Goal: Information Seeking & Learning: Find specific fact

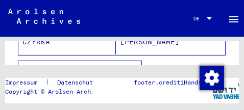
scroll to position [284, 0]
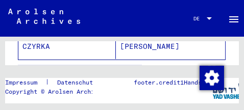
click at [135, 74] on icon "button" at bounding box center [135, 77] width 6 height 7
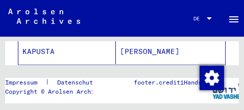
scroll to position [791, 0]
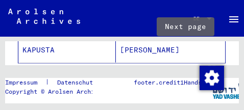
click at [189, 75] on icon "Next page" at bounding box center [191, 78] width 5 height 7
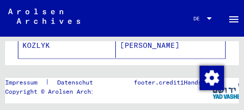
scroll to position [797, 0]
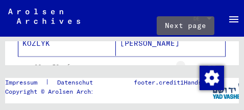
click at [184, 65] on icon "Next page" at bounding box center [191, 72] width 14 height 14
type input "*"
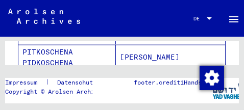
scroll to position [753, 0]
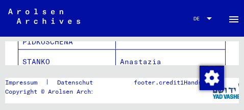
click at [48, 50] on mat-cell "STANKO" at bounding box center [66, 62] width 97 height 25
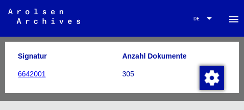
scroll to position [294, 0]
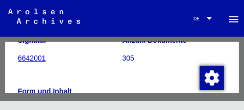
click at [38, 53] on icon at bounding box center [43, 69] width 26 height 41
click at [31, 52] on icon at bounding box center [43, 69] width 26 height 41
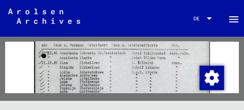
scroll to position [739, 0]
